Goal: Task Accomplishment & Management: Use online tool/utility

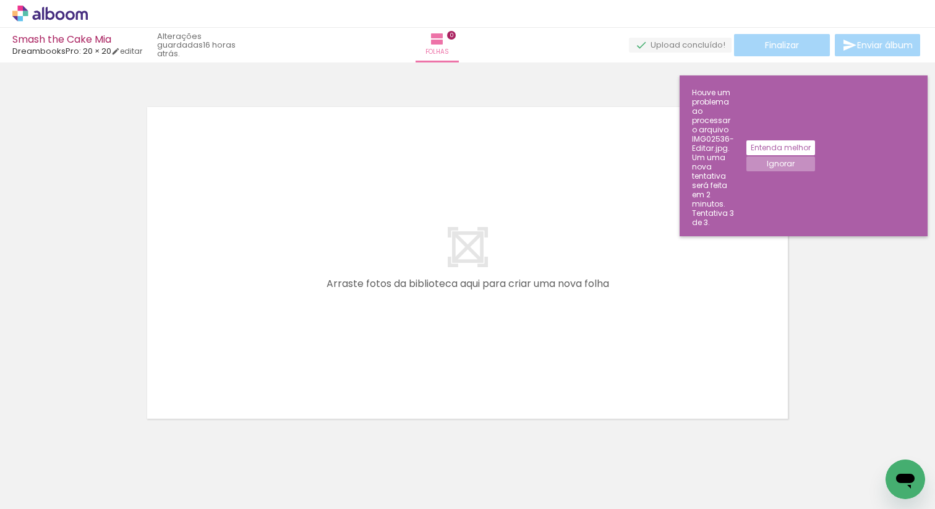
scroll to position [15, 0]
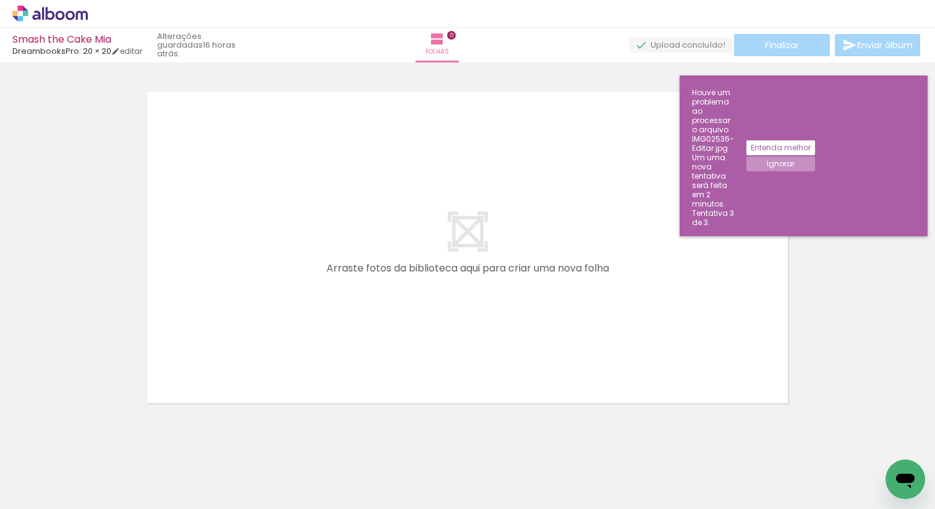
click at [0, 0] on slot "Ignorar" at bounding box center [0, 0] width 0 height 0
